Goal: Task Accomplishment & Management: Use online tool/utility

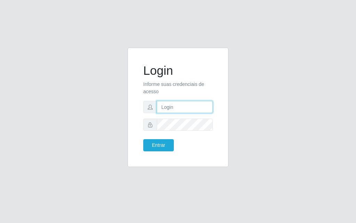
click at [169, 105] on input "text" at bounding box center [185, 107] width 56 height 12
type input "[PERSON_NAME]"
click at [182, 142] on div "Entrar" at bounding box center [178, 145] width 80 height 12
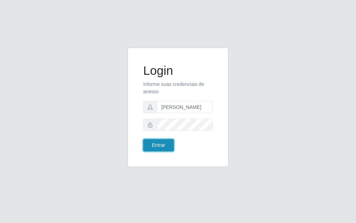
click at [167, 140] on button "Entrar" at bounding box center [158, 145] width 31 height 12
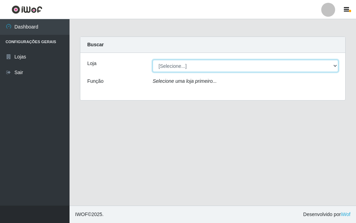
click at [334, 70] on select "[Selecione...] Divino Fogão - [GEOGRAPHIC_DATA]" at bounding box center [246, 66] width 186 height 12
click at [334, 66] on select "[Selecione...] Divino Fogão - [GEOGRAPHIC_DATA]" at bounding box center [246, 66] width 186 height 12
select select "499"
click at [153, 60] on select "[Selecione...] Divino Fogão - [GEOGRAPHIC_DATA]" at bounding box center [246, 66] width 186 height 12
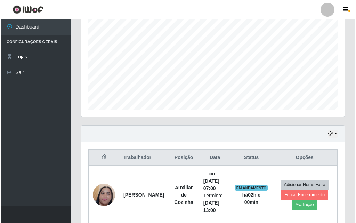
scroll to position [278, 0]
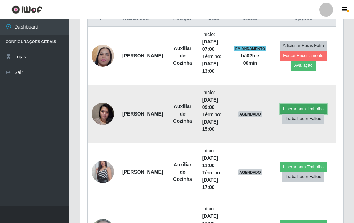
click at [314, 106] on button "Liberar para Trabalho" at bounding box center [303, 109] width 47 height 10
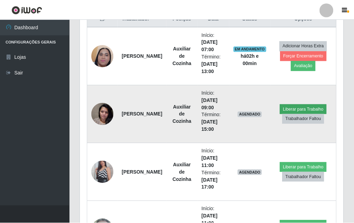
scroll to position [144, 260]
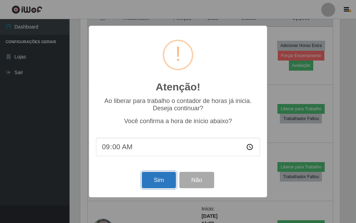
click at [162, 183] on button "Sim" at bounding box center [159, 180] width 34 height 16
click at [162, 183] on div "Atenção! × Ao liberar para trabalho o contador de horas já inicia. Deseja conti…" at bounding box center [178, 111] width 178 height 171
